Goal: Participate in discussion: Engage in conversation with other users on a specific topic

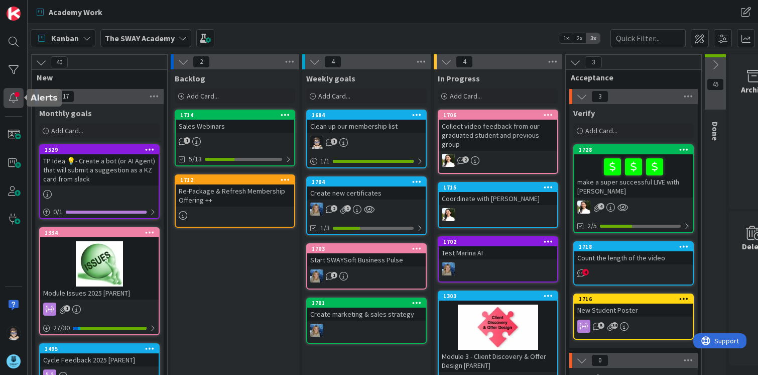
click at [10, 97] on div at bounding box center [14, 98] width 20 height 20
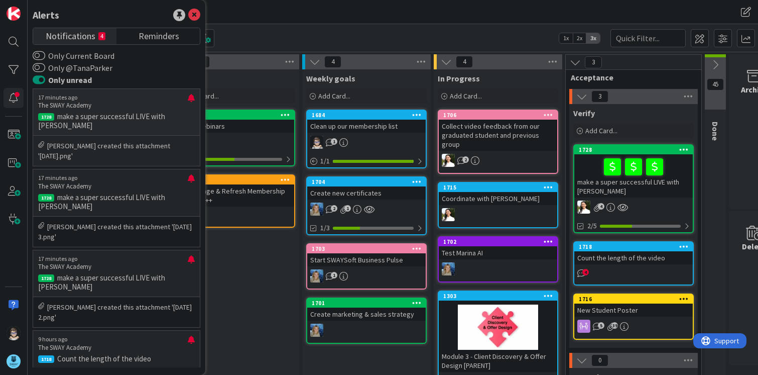
scroll to position [5, 0]
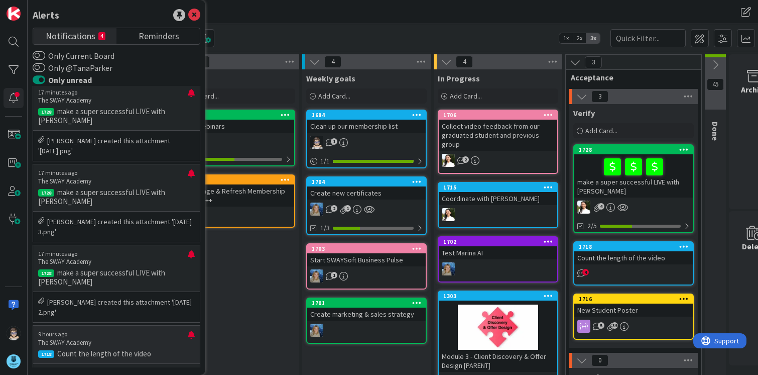
click at [139, 338] on p "The SWAY Academy" at bounding box center [113, 342] width 150 height 9
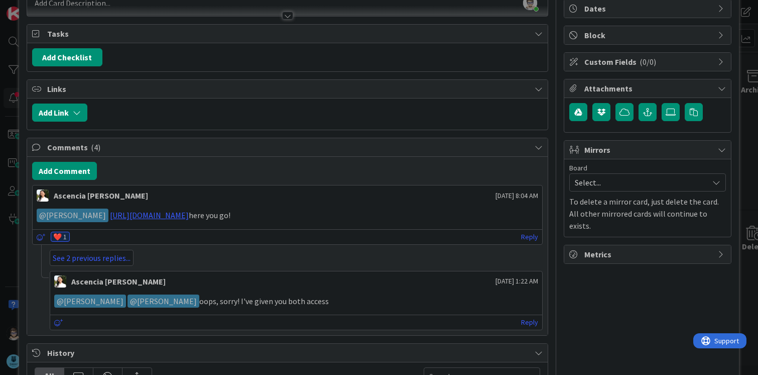
scroll to position [100, 0]
click at [189, 216] on link "[URL][DOMAIN_NAME]" at bounding box center [149, 214] width 79 height 10
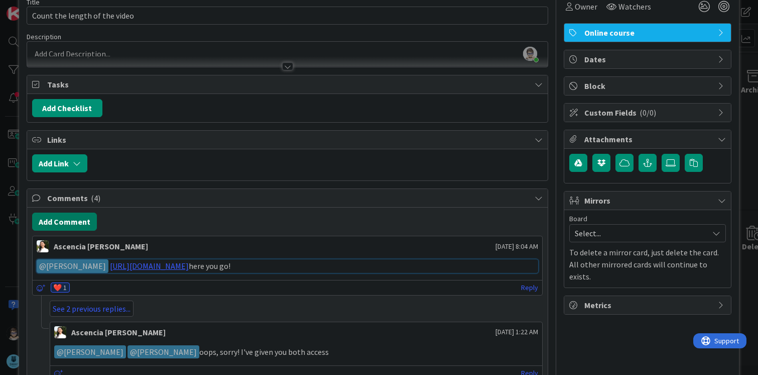
scroll to position [50, 0]
click at [69, 221] on button "Add Comment" at bounding box center [64, 221] width 65 height 18
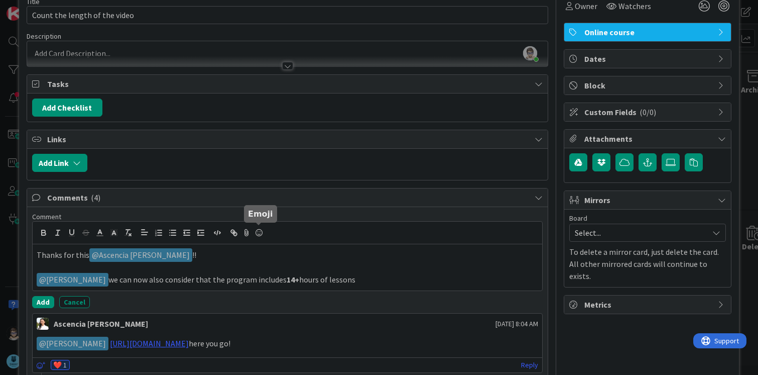
click at [260, 232] on icon at bounding box center [259, 232] width 12 height 14
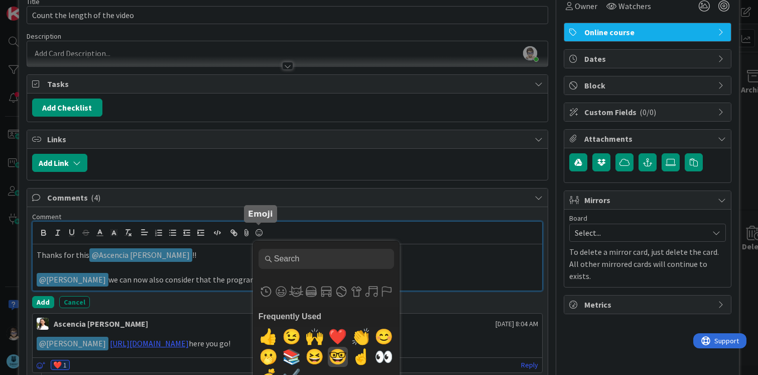
click at [332, 355] on span "🤓" at bounding box center [338, 357] width 24 height 20
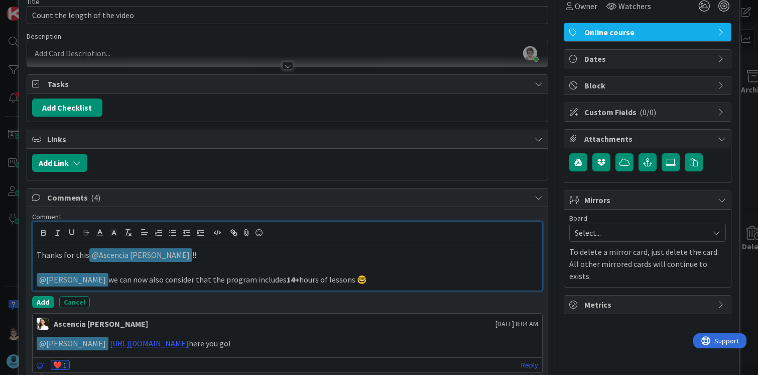
click at [331, 280] on p "﻿ @ [PERSON_NAME] ﻿ we can now also consider that the program includes 14+ hour…" at bounding box center [288, 280] width 502 height 14
click at [335, 283] on p "﻿ @ [PERSON_NAME] ﻿ we can now also consider that the program includes 14+ hour…" at bounding box center [288, 280] width 502 height 14
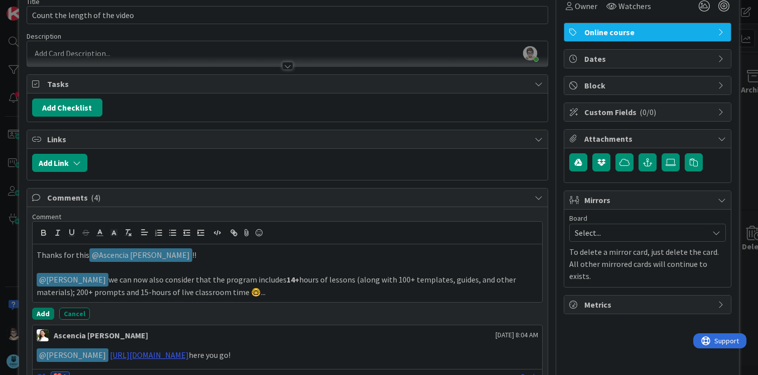
click at [45, 314] on button "Add" at bounding box center [43, 313] width 22 height 12
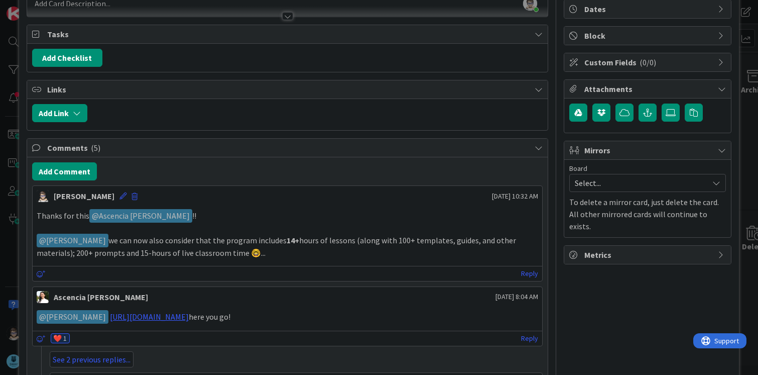
scroll to position [100, 0]
click at [120, 193] on icon at bounding box center [123, 195] width 7 height 7
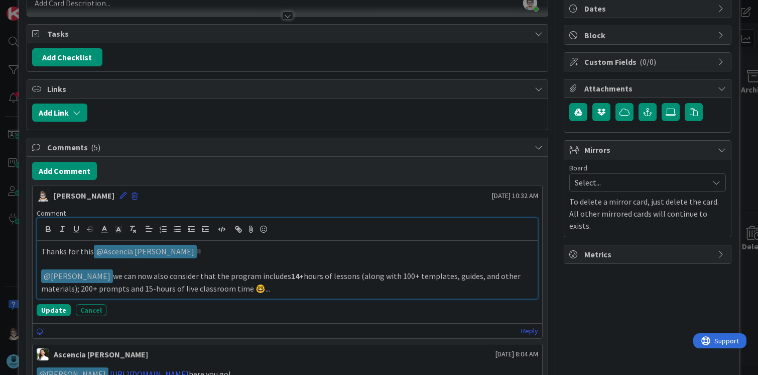
click at [325, 291] on p "﻿ @ [PERSON_NAME] ﻿ we can now also consider that the program includes 14+ hour…" at bounding box center [287, 281] width 493 height 25
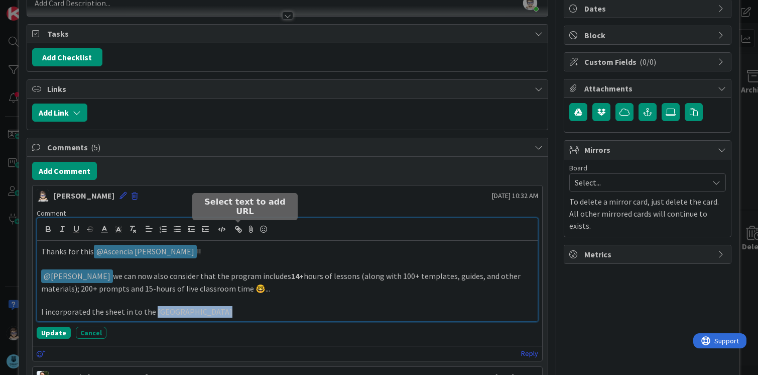
click at [237, 227] on icon "button" at bounding box center [238, 228] width 9 height 9
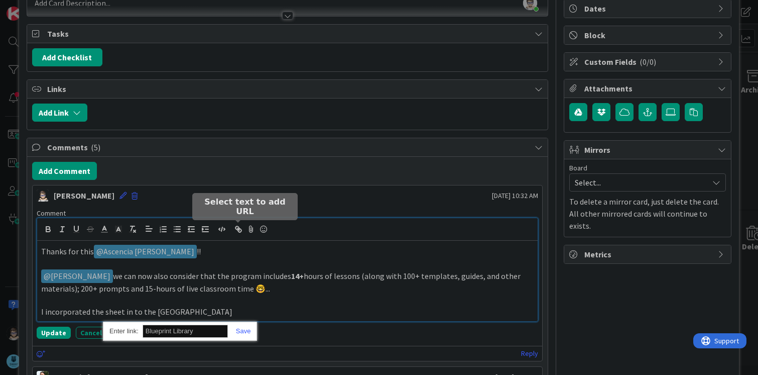
paste input "[URL][DOMAIN_NAME]"
type input "[URL][DOMAIN_NAME]"
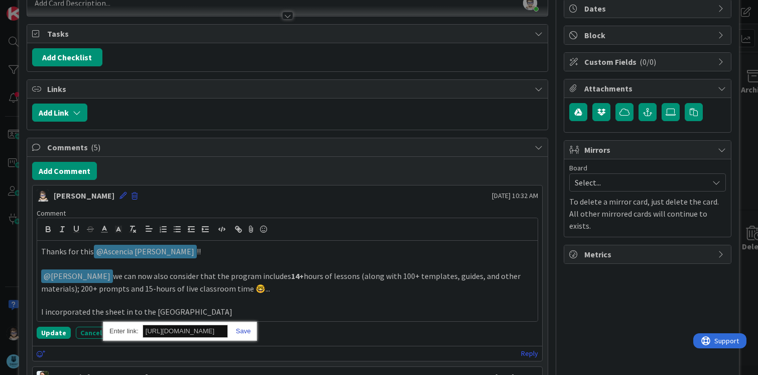
scroll to position [0, 0]
click at [244, 330] on link at bounding box center [239, 331] width 23 height 8
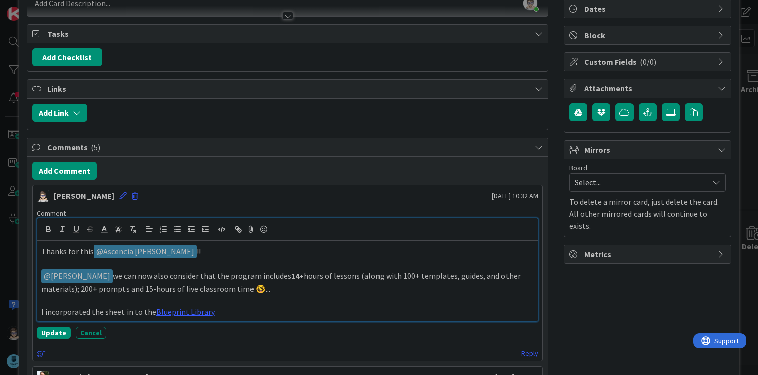
click at [306, 314] on p "I incorporated the sheet in to the [GEOGRAPHIC_DATA]" at bounding box center [287, 312] width 493 height 12
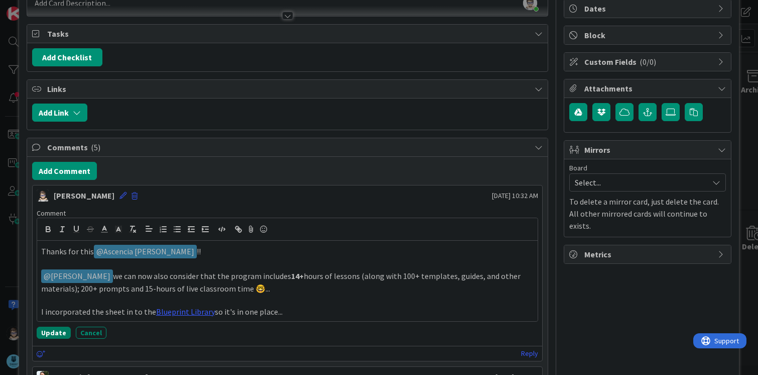
click at [53, 333] on button "Update" at bounding box center [54, 332] width 34 height 12
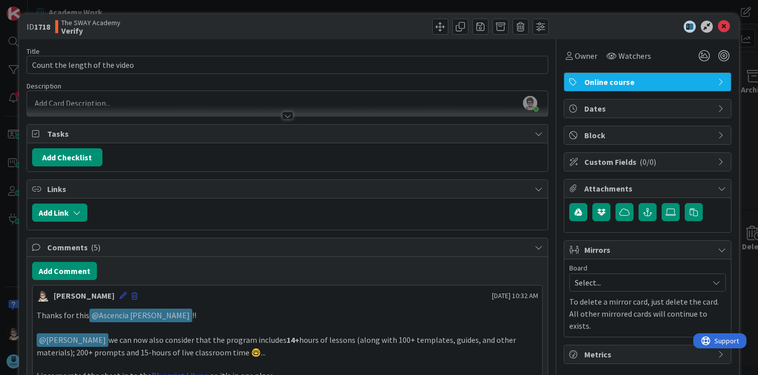
click at [330, 31] on div at bounding box center [419, 27] width 259 height 16
click at [718, 29] on icon at bounding box center [724, 27] width 12 height 12
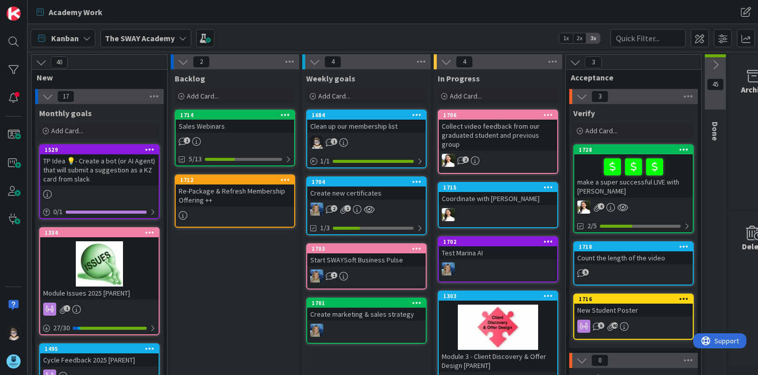
click at [11, 261] on div at bounding box center [14, 187] width 28 height 375
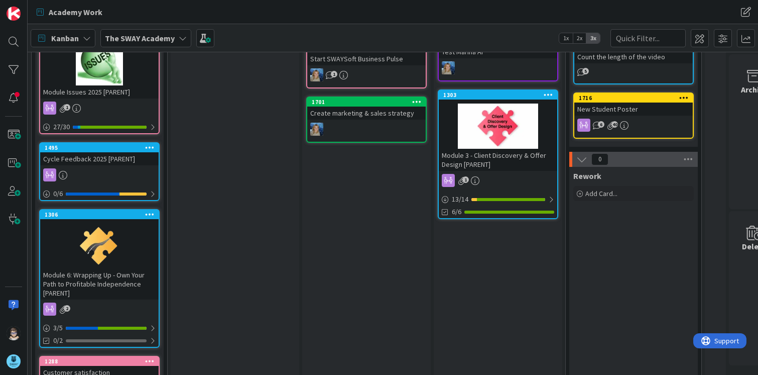
scroll to position [352, 0]
